Goal: Find specific page/section: Find specific page/section

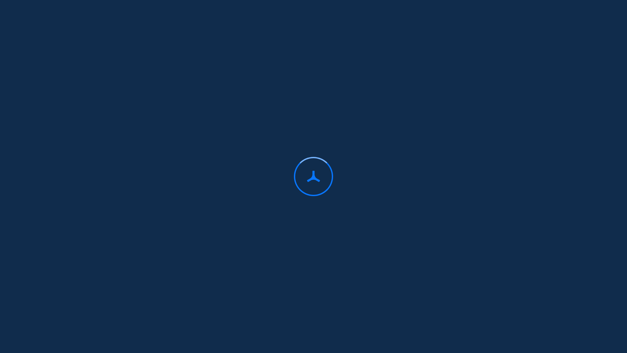
click at [567, 259] on div at bounding box center [313, 176] width 627 height 353
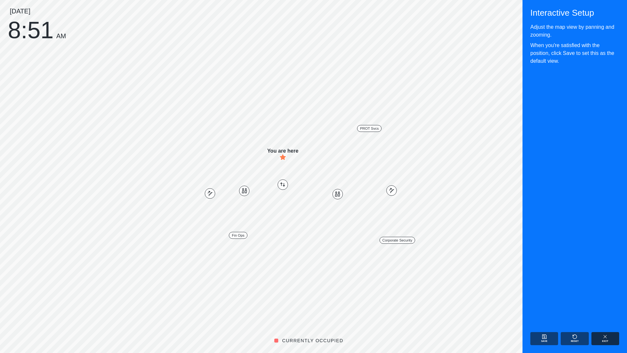
click at [611, 336] on button "Exit" at bounding box center [606, 338] width 28 height 13
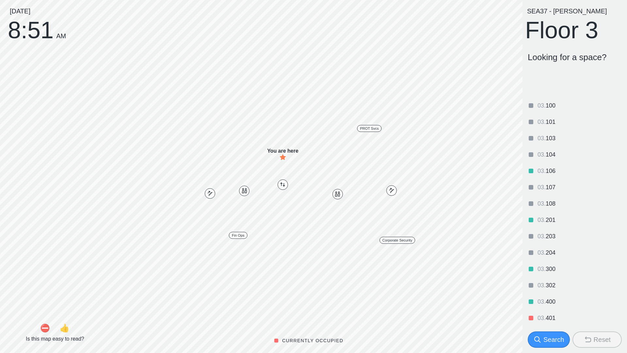
click at [613, 340] on button "Reset" at bounding box center [597, 339] width 49 height 16
click at [611, 341] on button "Reset" at bounding box center [597, 339] width 49 height 16
click at [605, 340] on div "Reset" at bounding box center [602, 339] width 17 height 9
click at [604, 340] on div "Reset" at bounding box center [602, 339] width 17 height 9
click at [542, 24] on div "SEA37 - [PERSON_NAME] Floor 3" at bounding box center [574, 25] width 99 height 34
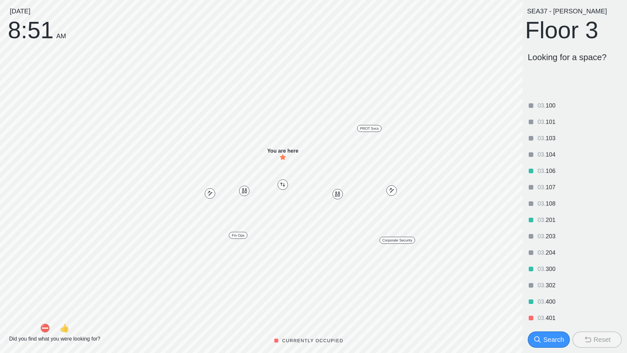
click at [548, 39] on div "SEA37 - [PERSON_NAME] Floor 3" at bounding box center [574, 25] width 99 height 34
click at [548, 37] on div "SEA37 - [PERSON_NAME] Floor 3" at bounding box center [574, 25] width 99 height 34
click at [541, 352] on div "SEA37 - [PERSON_NAME] Floor 3 Looking for a space? 03 . 100 03 . 101 03 . 103 0…" at bounding box center [575, 176] width 105 height 353
